Goal: Information Seeking & Learning: Check status

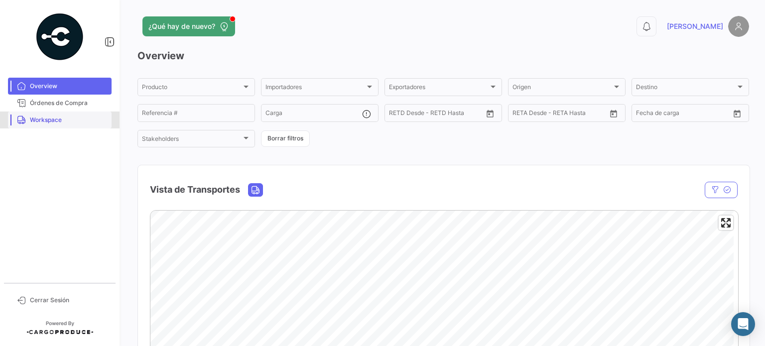
click at [39, 124] on link "Workspace" at bounding box center [60, 120] width 104 height 17
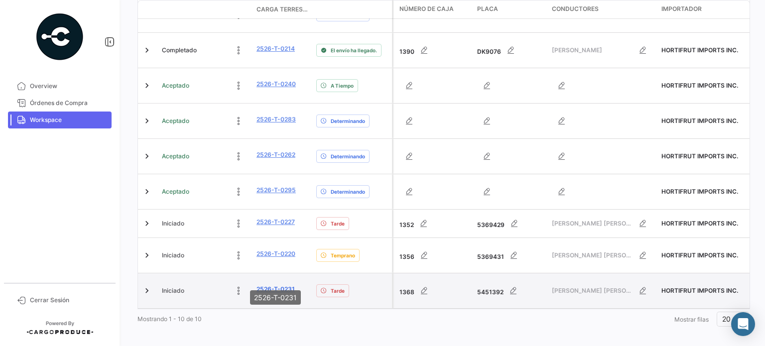
click at [275, 285] on link "2526-T-0231" at bounding box center [275, 289] width 38 height 9
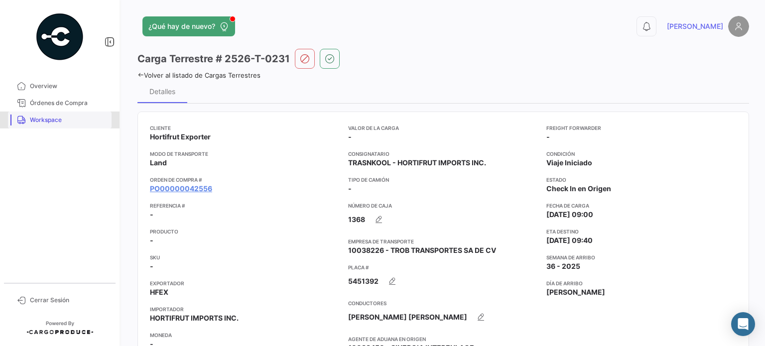
click at [68, 125] on link "Workspace" at bounding box center [60, 120] width 104 height 17
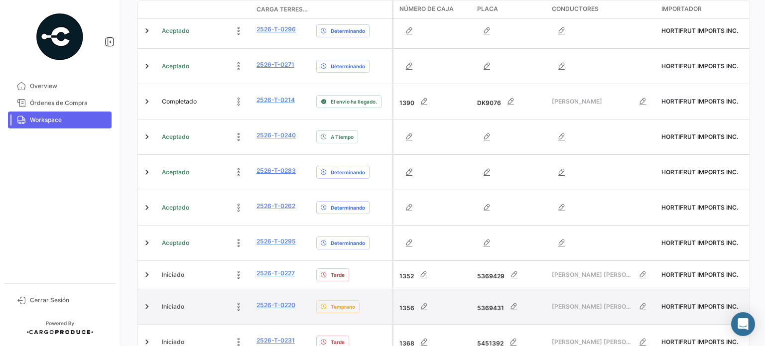
scroll to position [186, 0]
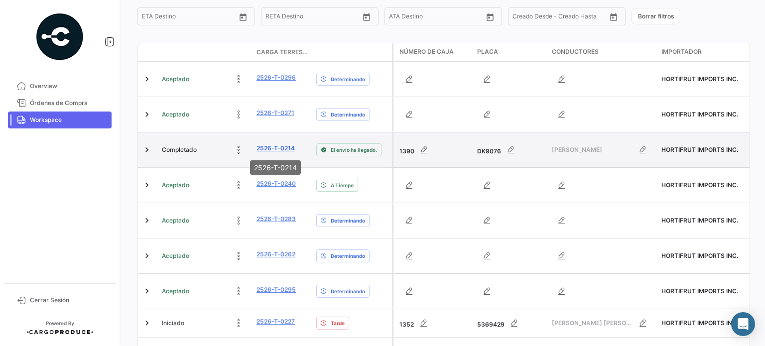
click at [287, 150] on link "2526-T-0214" at bounding box center [275, 148] width 38 height 9
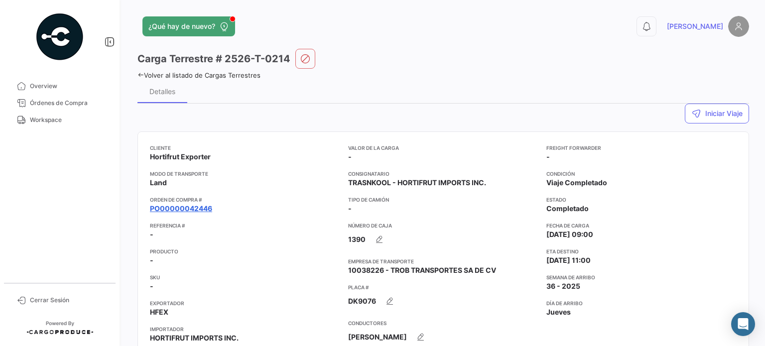
click at [192, 208] on link "PO00000042446" at bounding box center [181, 209] width 62 height 10
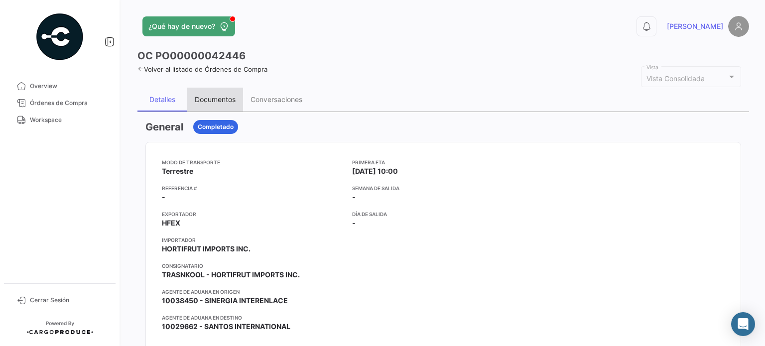
click at [211, 91] on div "Documentos" at bounding box center [215, 100] width 56 height 24
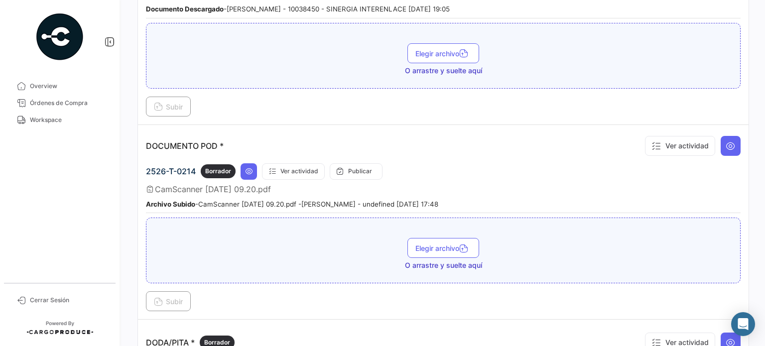
scroll to position [448, 0]
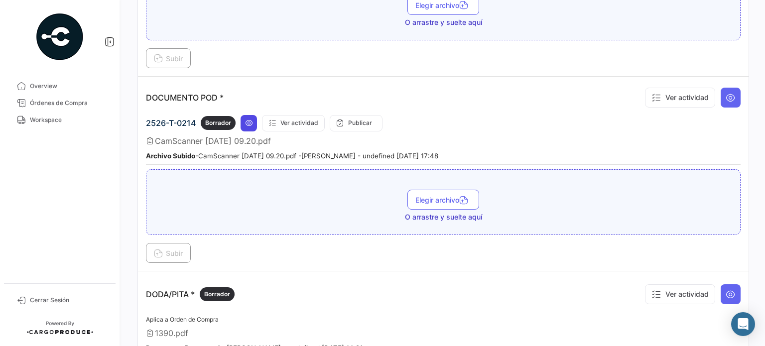
click at [250, 122] on icon at bounding box center [249, 123] width 8 height 8
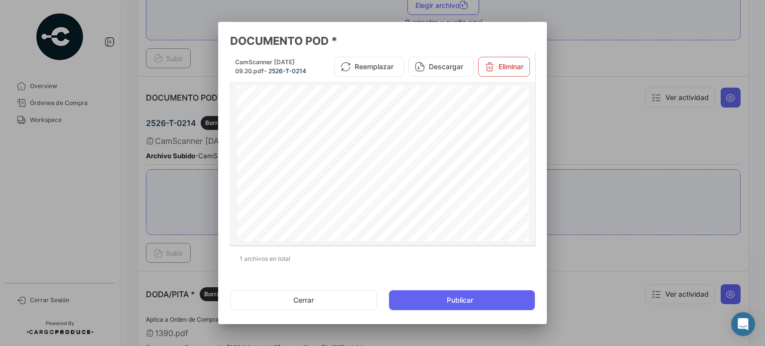
scroll to position [0, 0]
click at [317, 296] on button "Cerrar" at bounding box center [303, 300] width 147 height 20
